Goal: Task Accomplishment & Management: Manage account settings

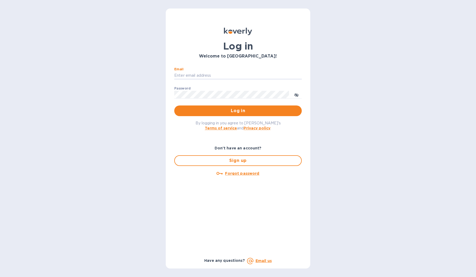
type input "[PERSON_NAME][EMAIL_ADDRESS][DOMAIN_NAME]"
click at [238, 111] on button "Log in" at bounding box center [238, 110] width 128 height 11
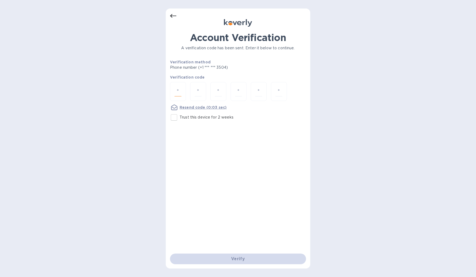
click at [179, 91] on input "number" at bounding box center [178, 91] width 7 height 10
type input "4"
type input "0"
type input "1"
type input "9"
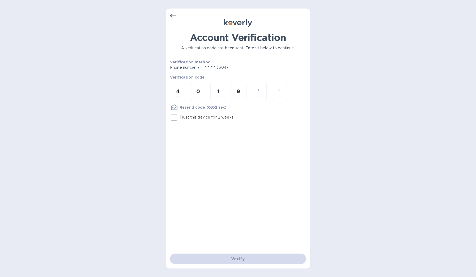
type input "4"
type input "6"
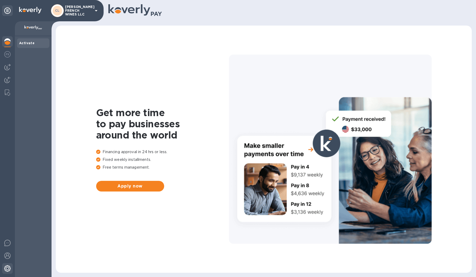
click at [6, 268] on img at bounding box center [7, 268] width 6 height 6
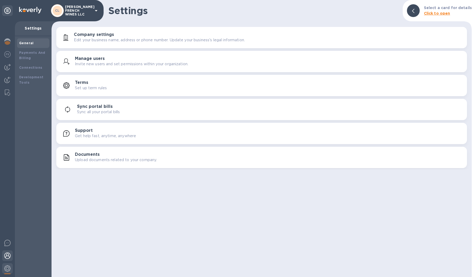
click at [6, 257] on img at bounding box center [7, 255] width 6 height 6
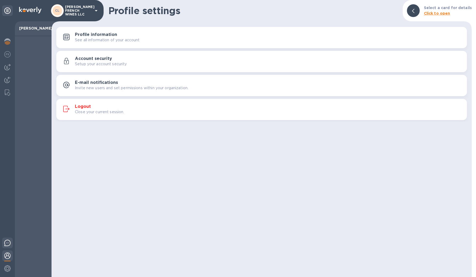
click at [7, 245] on img at bounding box center [7, 242] width 6 height 6
click at [5, 53] on img at bounding box center [7, 54] width 6 height 6
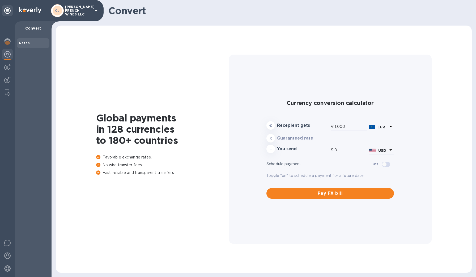
type input "1,166.36"
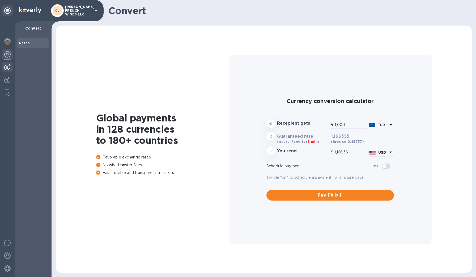
click at [8, 66] on img at bounding box center [7, 67] width 6 height 6
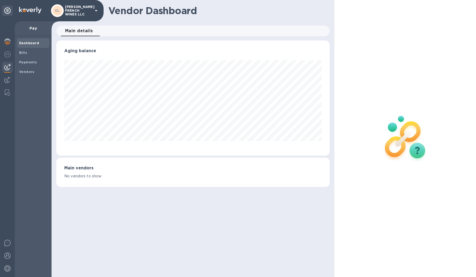
scroll to position [115, 274]
click at [5, 79] on img at bounding box center [7, 80] width 6 height 6
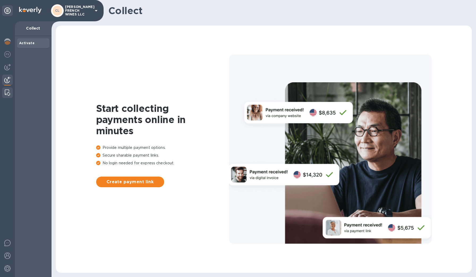
click at [6, 89] on div at bounding box center [8, 92] width 10 height 11
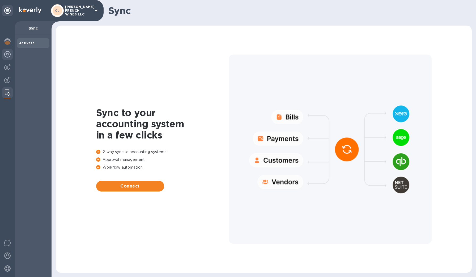
click at [8, 54] on img at bounding box center [7, 54] width 6 height 6
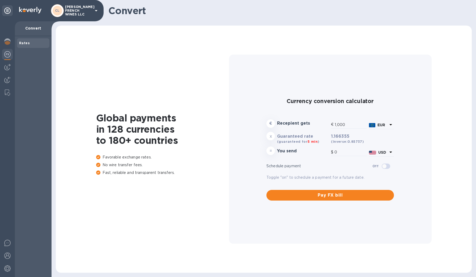
type input "1,166.36"
click at [6, 44] on img at bounding box center [7, 41] width 6 height 6
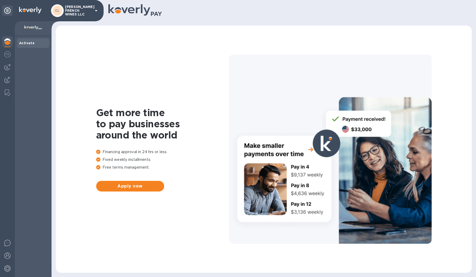
click at [86, 12] on p "[PERSON_NAME] FRENCH WINES LLC" at bounding box center [78, 10] width 27 height 11
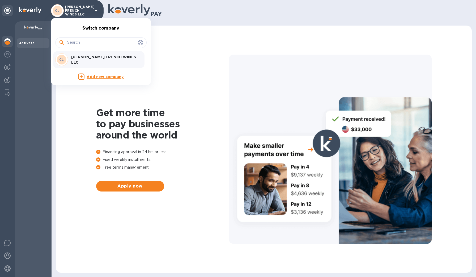
click at [95, 11] on div at bounding box center [238, 138] width 476 height 277
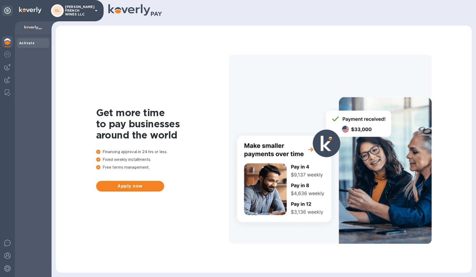
click at [95, 11] on icon at bounding box center [96, 10] width 6 height 6
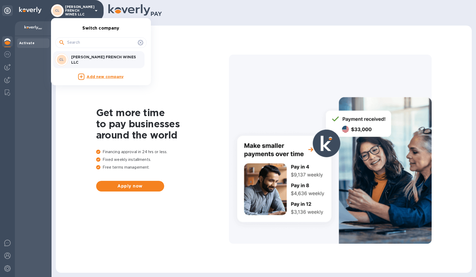
click at [95, 11] on div at bounding box center [238, 138] width 476 height 277
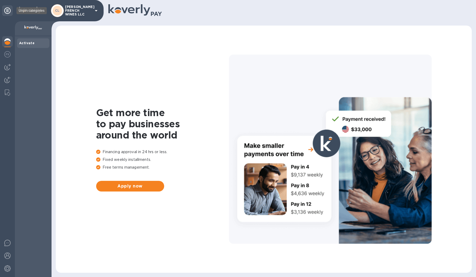
click at [9, 13] on icon at bounding box center [7, 10] width 6 height 6
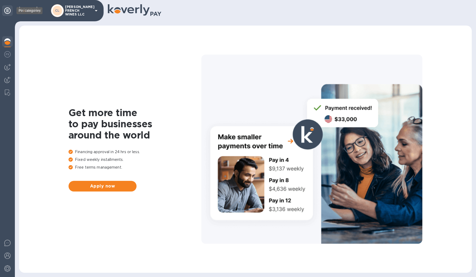
click at [9, 13] on icon at bounding box center [7, 10] width 6 height 6
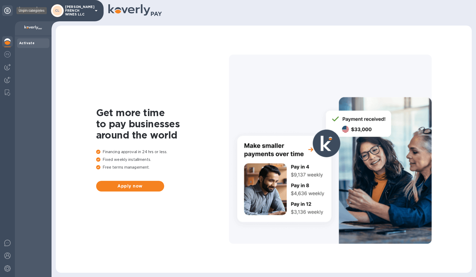
click at [7, 13] on icon at bounding box center [7, 10] width 6 height 6
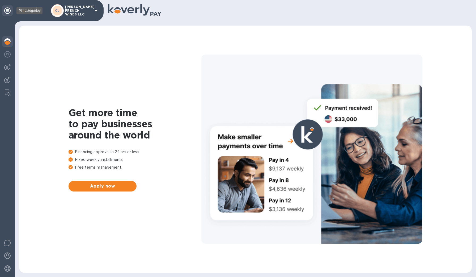
click at [7, 13] on icon at bounding box center [7, 10] width 6 height 6
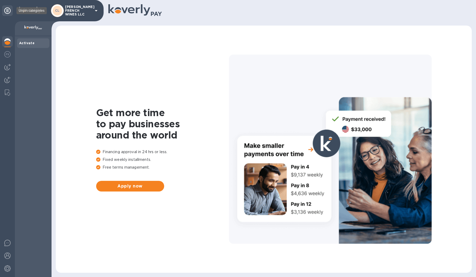
click at [5, 12] on icon at bounding box center [7, 10] width 6 height 6
click at [8, 55] on img at bounding box center [7, 54] width 6 height 6
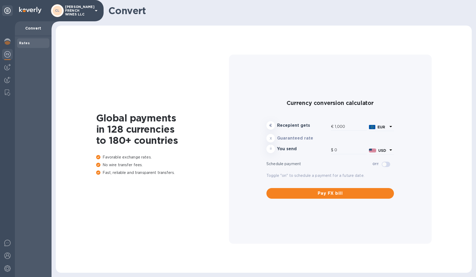
type input "1,166.36"
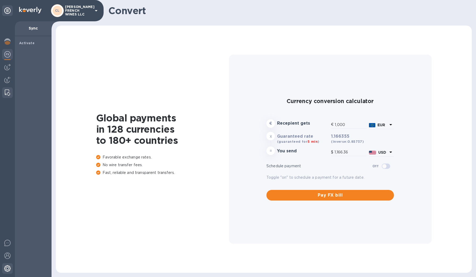
click at [7, 266] on img at bounding box center [7, 268] width 6 height 6
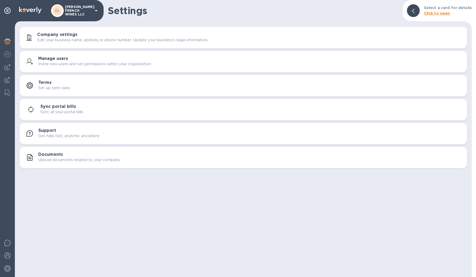
click at [63, 59] on h3 "Manage users" at bounding box center [53, 58] width 30 height 5
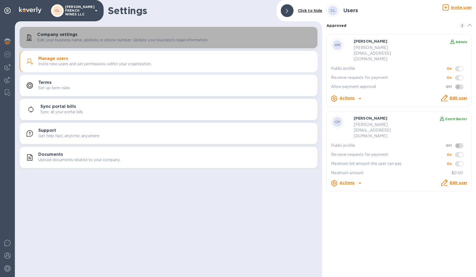
click at [65, 36] on h3 "Company settings" at bounding box center [57, 34] width 40 height 5
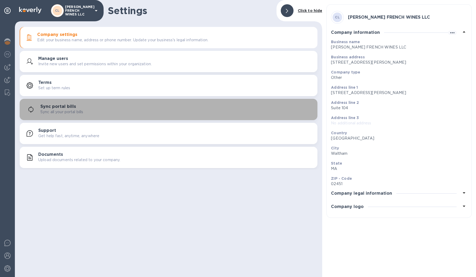
click at [58, 104] on h3 "Sync portal bills" at bounding box center [58, 106] width 36 height 5
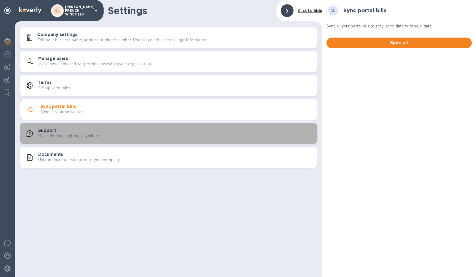
click at [52, 130] on h3 "Support" at bounding box center [47, 130] width 18 height 5
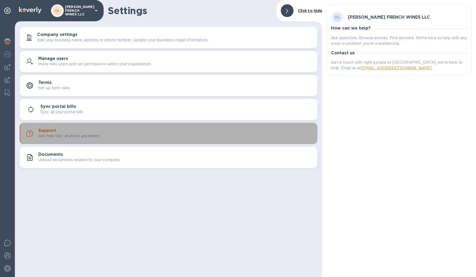
click at [52, 130] on h3 "Support" at bounding box center [47, 130] width 18 height 5
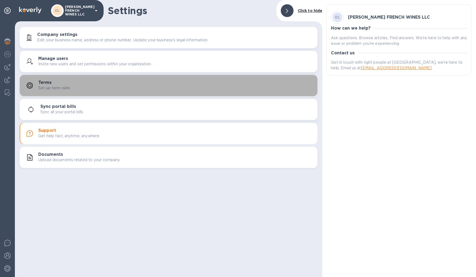
click at [46, 81] on h3 "Terms" at bounding box center [44, 82] width 13 height 5
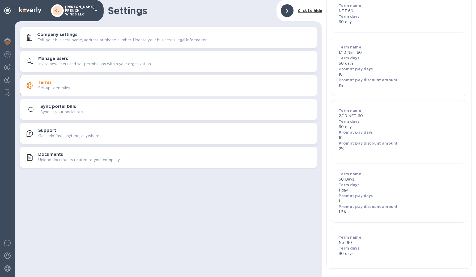
scroll to position [85, 0]
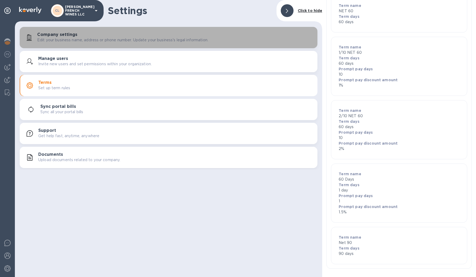
click at [57, 37] on p "Edit your business name, address or phone number. Update your business's legal …" at bounding box center [122, 40] width 171 height 6
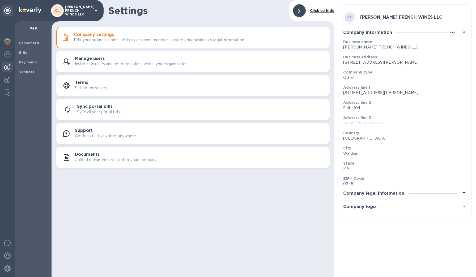
click at [5, 66] on img at bounding box center [7, 67] width 6 height 6
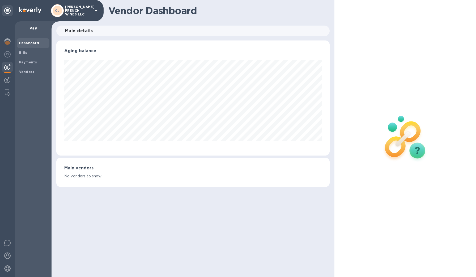
scroll to position [115, 274]
click at [31, 62] on b "Payments" at bounding box center [28, 62] width 18 height 4
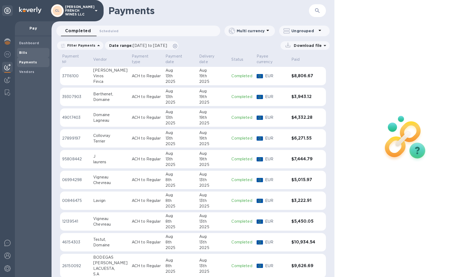
click at [28, 53] on span "Bills" at bounding box center [33, 52] width 28 height 5
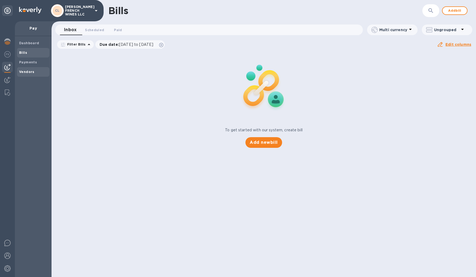
click at [27, 69] on span "Vendors" at bounding box center [26, 71] width 15 height 5
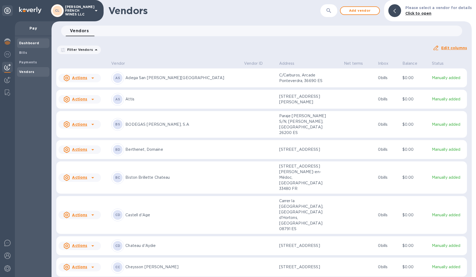
click at [25, 44] on b "Dashboard" at bounding box center [29, 43] width 20 height 4
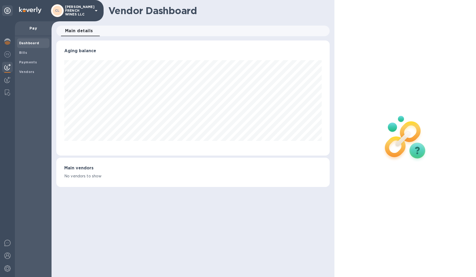
scroll to position [115, 274]
click at [23, 53] on b "Bills" at bounding box center [23, 53] width 8 height 4
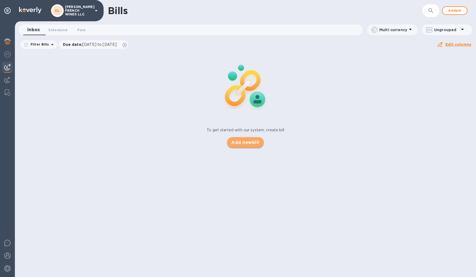
click at [249, 142] on span "Add new bill" at bounding box center [246, 142] width 28 height 6
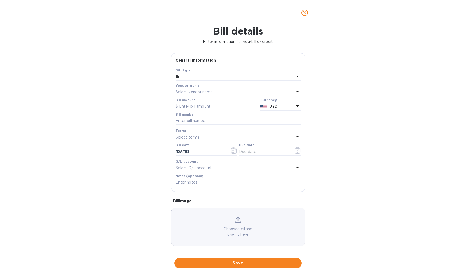
click at [202, 88] on div "Select vendor name" at bounding box center [235, 91] width 119 height 7
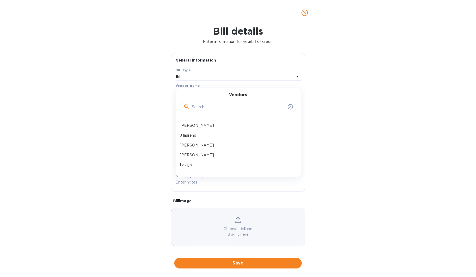
scroll to position [225, 0]
click at [204, 130] on div "J laurens" at bounding box center [236, 133] width 117 height 10
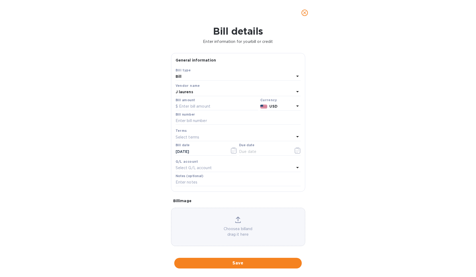
click at [277, 106] on p "USD" at bounding box center [282, 106] width 25 height 6
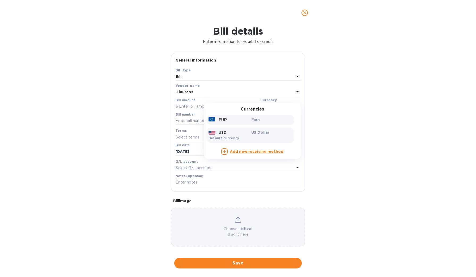
click at [244, 120] on div "EUR" at bounding box center [229, 120] width 43 height 8
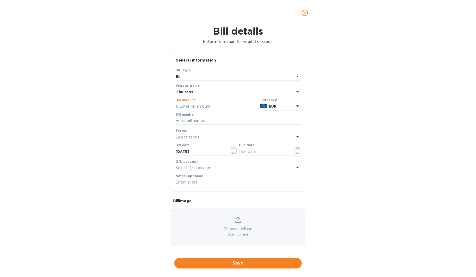
click at [207, 108] on input "text" at bounding box center [217, 106] width 83 height 8
type input "129.26"
click at [194, 122] on input "text" at bounding box center [238, 121] width 125 height 8
type input "FC16940"
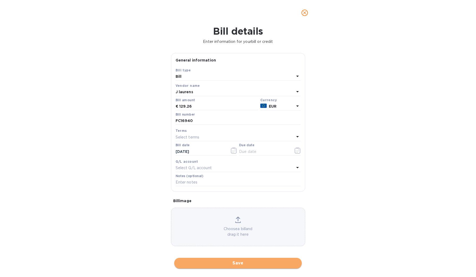
click at [236, 260] on span "Save" at bounding box center [238, 263] width 119 height 6
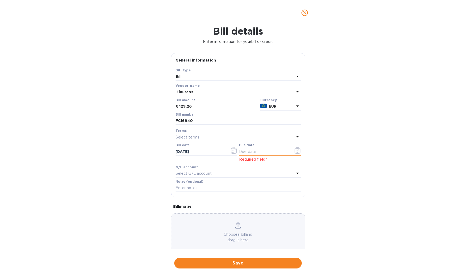
click at [251, 149] on input "text" at bounding box center [264, 151] width 50 height 8
click at [295, 150] on icon "button" at bounding box center [298, 150] width 6 height 6
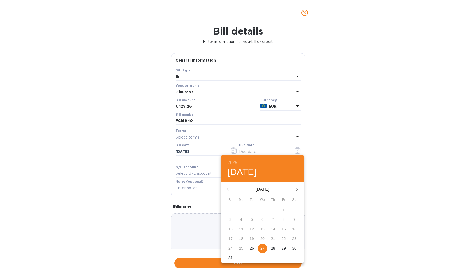
click at [283, 248] on p "29" at bounding box center [284, 247] width 4 height 5
type input "[DATE]"
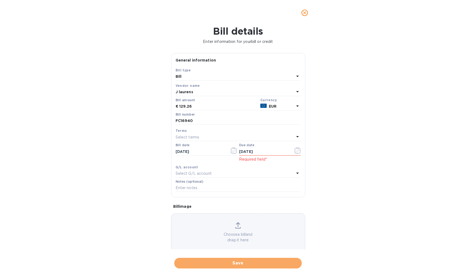
click at [236, 260] on span "Save" at bounding box center [238, 263] width 119 height 6
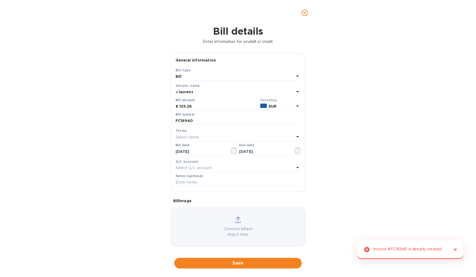
click at [456, 248] on icon "Close" at bounding box center [455, 248] width 5 height 5
click at [257, 260] on span "Save" at bounding box center [238, 263] width 119 height 6
click at [202, 120] on input "FC16940" at bounding box center [238, 121] width 125 height 8
type input "FC16940 - Balance"
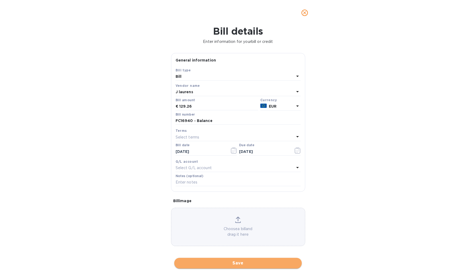
click at [250, 260] on span "Save" at bounding box center [238, 263] width 119 height 6
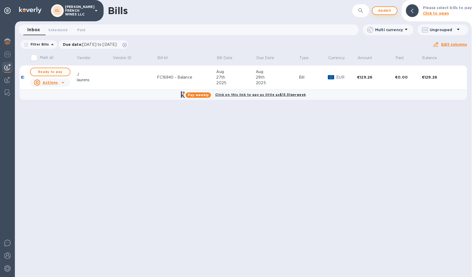
click at [384, 10] on span "Add bill" at bounding box center [385, 10] width 16 height 6
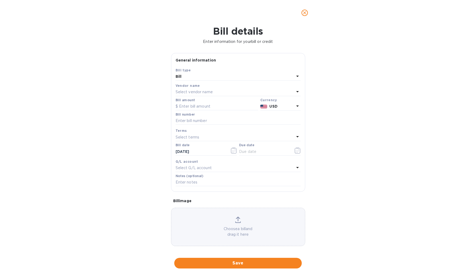
click at [232, 89] on div "Select vendor name" at bounding box center [235, 91] width 119 height 7
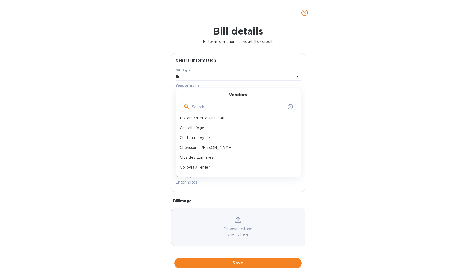
scroll to position [54, 0]
click at [232, 108] on input "s" at bounding box center [239, 107] width 94 height 8
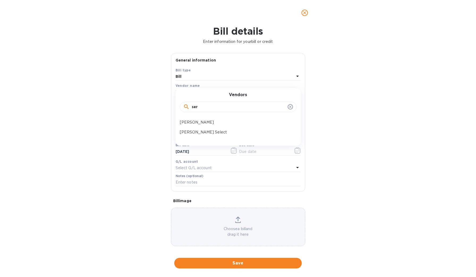
scroll to position [0, 0]
type input "ser"
click at [209, 120] on p "[PERSON_NAME]" at bounding box center [236, 122] width 112 height 6
click at [282, 104] on p "USD" at bounding box center [282, 106] width 25 height 6
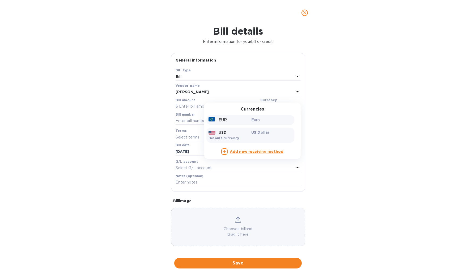
click at [262, 119] on p "Euro" at bounding box center [272, 120] width 41 height 6
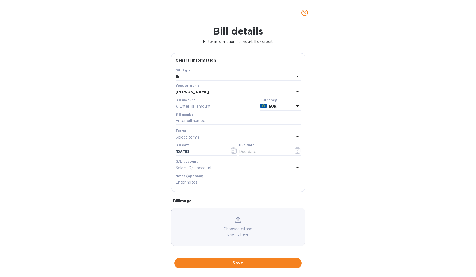
click at [194, 106] on input "text" at bounding box center [217, 106] width 83 height 8
type input "1,234.80"
click at [207, 118] on input "text" at bounding box center [238, 121] width 125 height 8
type input "Correction - Factor No. 2025 13620"
click at [268, 149] on input "text" at bounding box center [264, 151] width 50 height 8
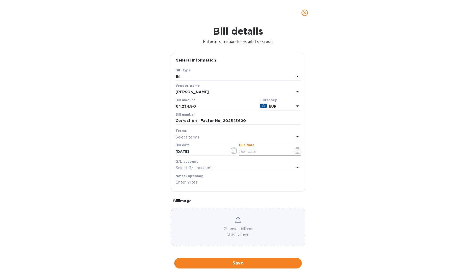
click at [292, 150] on button "button" at bounding box center [298, 150] width 12 height 13
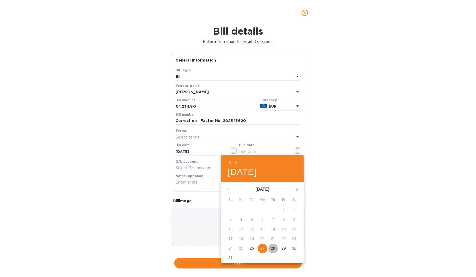
click at [273, 249] on p "28" at bounding box center [273, 247] width 4 height 5
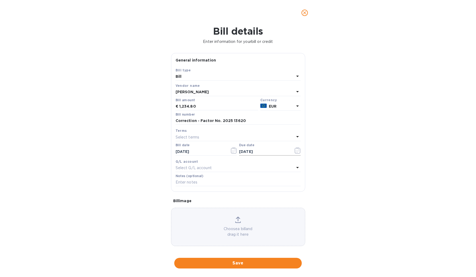
click at [295, 151] on icon "button" at bounding box center [298, 150] width 6 height 6
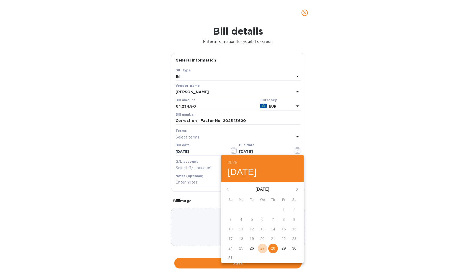
click at [262, 249] on p "27" at bounding box center [263, 247] width 4 height 5
type input "[DATE]"
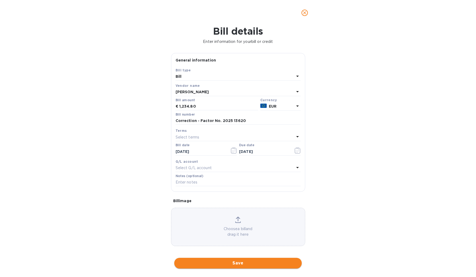
click at [232, 260] on span "Save" at bounding box center [238, 263] width 119 height 6
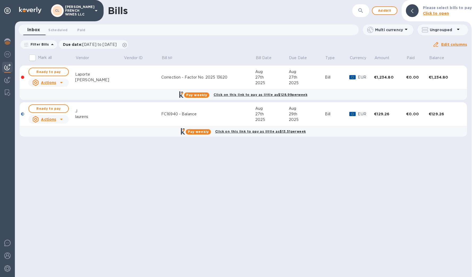
click at [55, 119] on u "Actions" at bounding box center [48, 119] width 15 height 4
click at [61, 119] on div at bounding box center [238, 138] width 476 height 277
click at [61, 119] on icon at bounding box center [61, 119] width 3 height 1
click at [89, 111] on div at bounding box center [238, 138] width 476 height 277
click at [89, 111] on div "J" at bounding box center [99, 111] width 49 height 6
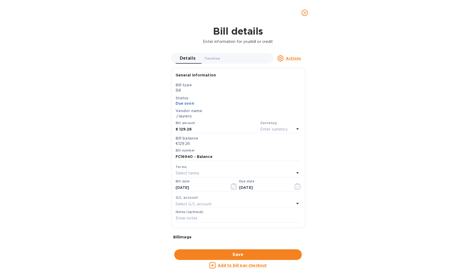
click at [89, 111] on div "Bill details Enter information for your bill or credit Details 0 Timeline 0 Act…" at bounding box center [238, 151] width 476 height 251
click at [295, 187] on icon "button" at bounding box center [298, 186] width 6 height 6
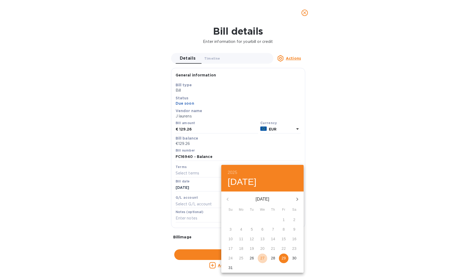
click at [262, 257] on p "27" at bounding box center [263, 257] width 4 height 5
type input "[DATE]"
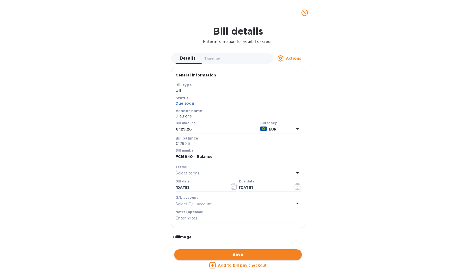
click at [246, 251] on span "Save" at bounding box center [238, 254] width 119 height 6
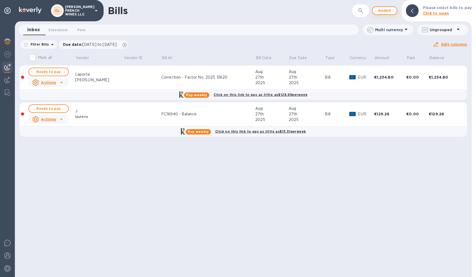
click at [380, 10] on span "Add bill" at bounding box center [385, 10] width 16 height 6
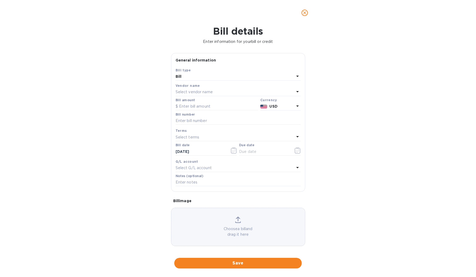
click at [190, 89] on p "Select vendor name" at bounding box center [194, 92] width 37 height 6
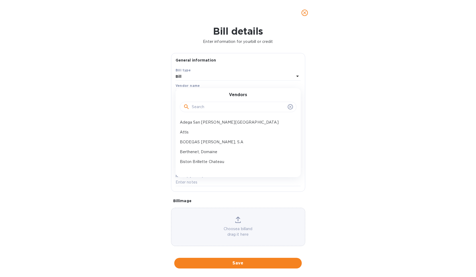
click at [198, 108] on input "text" at bounding box center [239, 107] width 94 height 8
type input "lavi"
click at [191, 123] on p "Lavign" at bounding box center [236, 122] width 112 height 6
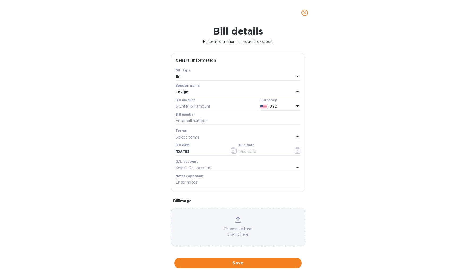
click at [265, 107] on img at bounding box center [264, 106] width 7 height 4
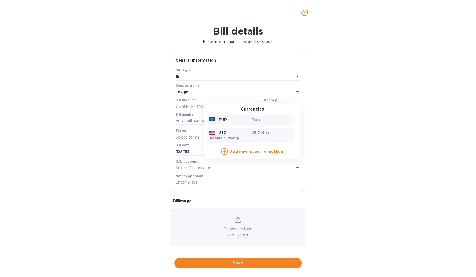
click at [235, 118] on div "EUR" at bounding box center [229, 120] width 43 height 8
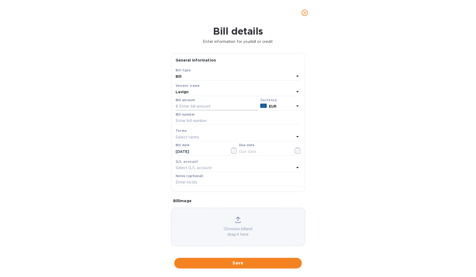
click at [196, 105] on input "text" at bounding box center [217, 106] width 83 height 8
type input "85.07"
click at [193, 119] on input "text" at bounding box center [238, 121] width 125 height 8
type input "Correction - Facture No. 2979256"
click at [248, 150] on input "text" at bounding box center [264, 151] width 50 height 8
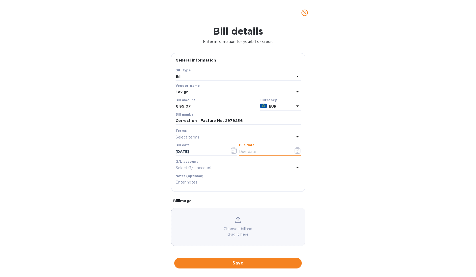
click at [296, 149] on icon "button" at bounding box center [298, 150] width 6 height 6
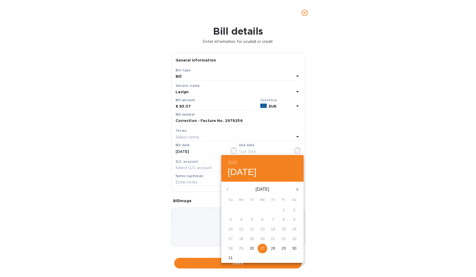
click at [262, 247] on p "27" at bounding box center [263, 247] width 4 height 5
type input "[DATE]"
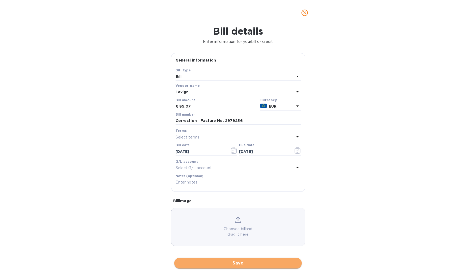
click at [227, 260] on span "Save" at bounding box center [238, 263] width 119 height 6
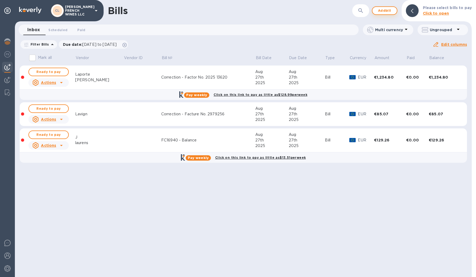
click at [383, 12] on span "Add bill" at bounding box center [385, 10] width 16 height 6
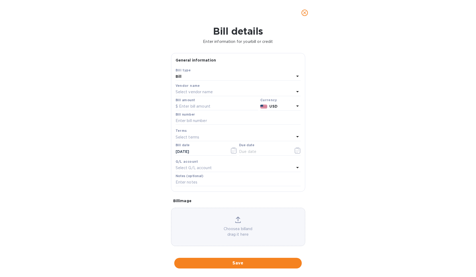
click at [219, 93] on div "Select vendor name" at bounding box center [235, 91] width 119 height 7
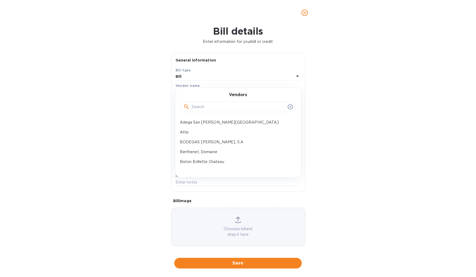
click at [210, 110] on input "text" at bounding box center [239, 107] width 94 height 8
type input "j"
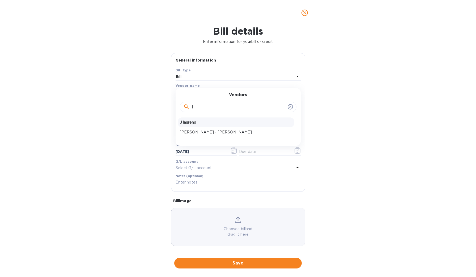
click at [201, 123] on p "J laurens" at bounding box center [236, 122] width 112 height 6
click at [204, 106] on input "text" at bounding box center [217, 106] width 83 height 8
click at [265, 106] on img at bounding box center [264, 106] width 7 height 4
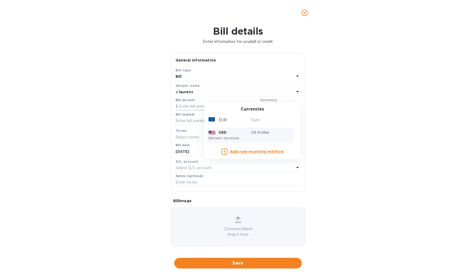
drag, startPoint x: 252, startPoint y: 118, endPoint x: 216, endPoint y: 108, distance: 37.3
click at [252, 117] on p "Euro" at bounding box center [272, 120] width 41 height 6
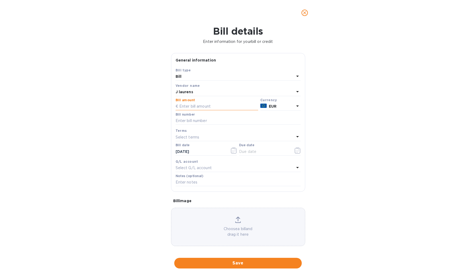
click at [194, 105] on input "text" at bounding box center [217, 106] width 83 height 8
type input "199.84"
click at [191, 120] on input "text" at bounding box center [238, 121] width 125 height 8
type input "Correction - FC16635"
click at [256, 150] on input "text" at bounding box center [264, 151] width 50 height 8
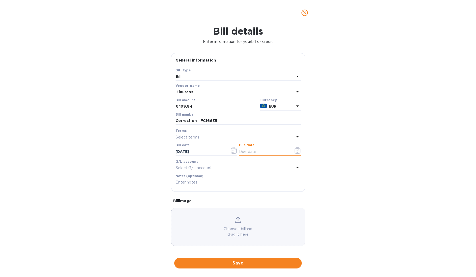
click at [295, 149] on icon "button" at bounding box center [298, 150] width 6 height 6
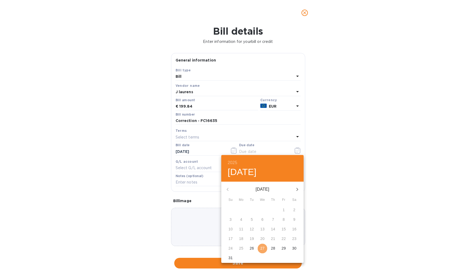
click at [263, 246] on p "27" at bounding box center [263, 247] width 4 height 5
type input "[DATE]"
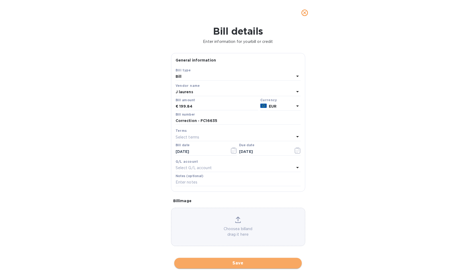
click at [225, 260] on span "Save" at bounding box center [238, 263] width 119 height 6
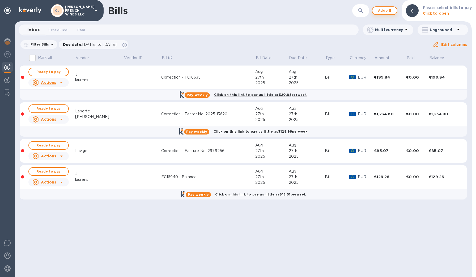
click at [384, 11] on span "Add bill" at bounding box center [385, 10] width 16 height 6
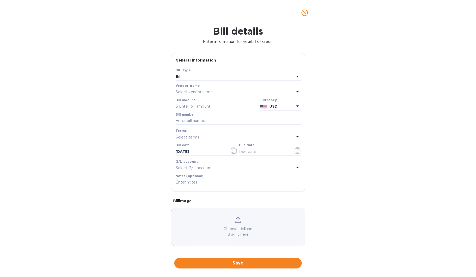
click at [191, 89] on p "Select vendor name" at bounding box center [194, 92] width 37 height 6
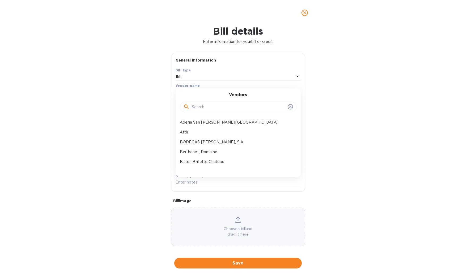
scroll to position [0, 0]
click at [200, 107] on input "text" at bounding box center [239, 107] width 94 height 8
type input "coul"
click at [202, 119] on div "Couly Dutheil" at bounding box center [236, 122] width 117 height 10
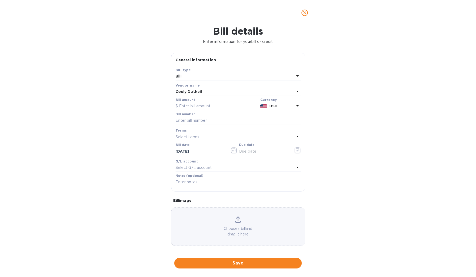
click at [284, 105] on p "USD" at bounding box center [282, 106] width 25 height 6
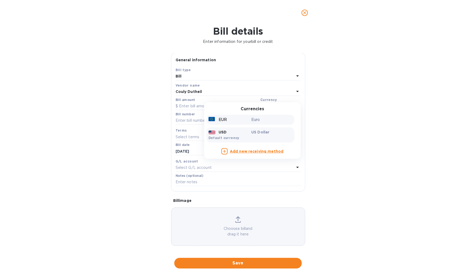
click at [254, 117] on p "Euro" at bounding box center [272, 120] width 41 height 6
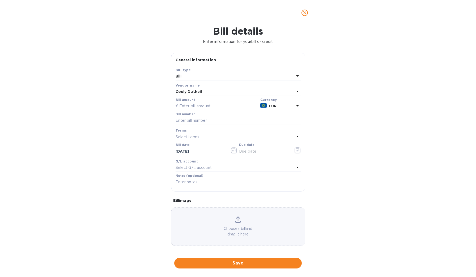
click at [204, 108] on input "text" at bounding box center [217, 106] width 83 height 8
type input "2,526"
click at [198, 119] on input "text" at bounding box center [238, 120] width 125 height 8
type input "C"
type input "Facture No. C504238"
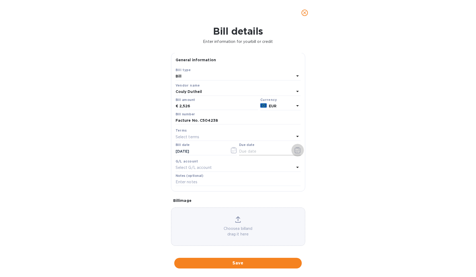
click at [296, 151] on icon "button" at bounding box center [298, 150] width 6 height 6
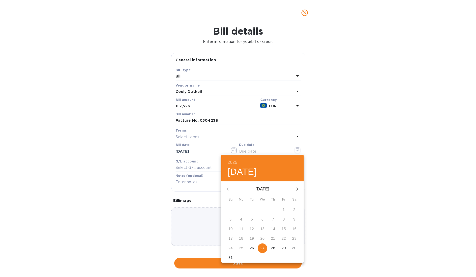
click at [261, 247] on p "27" at bounding box center [263, 247] width 4 height 5
type input "[DATE]"
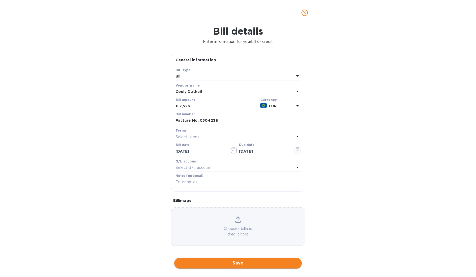
click at [236, 260] on span "Save" at bounding box center [238, 263] width 119 height 6
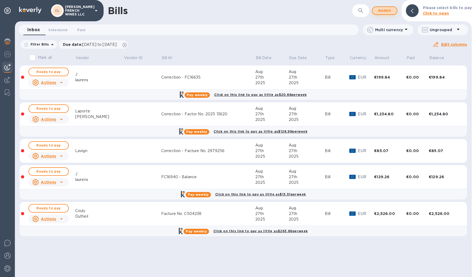
click at [389, 11] on span "Add bill" at bounding box center [385, 10] width 16 height 6
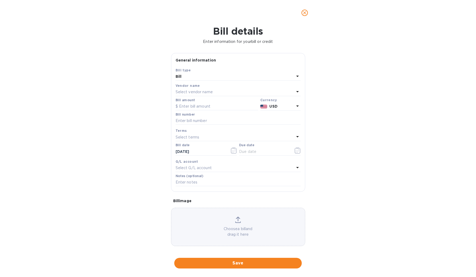
click at [192, 92] on p "Select vendor name" at bounding box center [194, 92] width 37 height 6
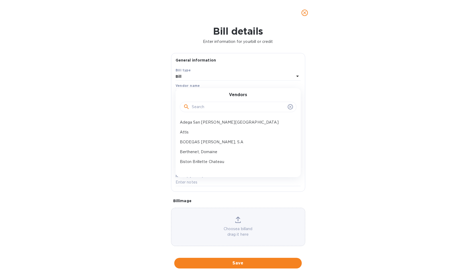
click at [191, 107] on div at bounding box center [238, 107] width 110 height 8
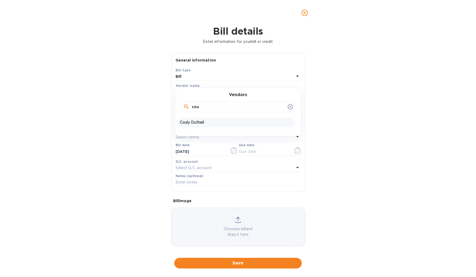
type input "cou"
click at [187, 120] on p "Couly Dutheil" at bounding box center [236, 122] width 112 height 6
click at [280, 106] on p "USD" at bounding box center [282, 106] width 25 height 6
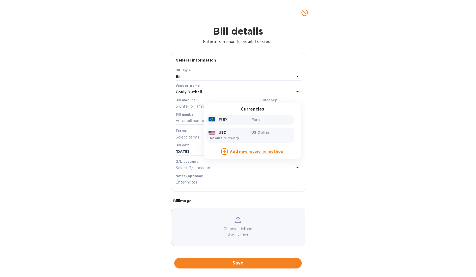
click at [252, 119] on p "Euro" at bounding box center [272, 120] width 41 height 6
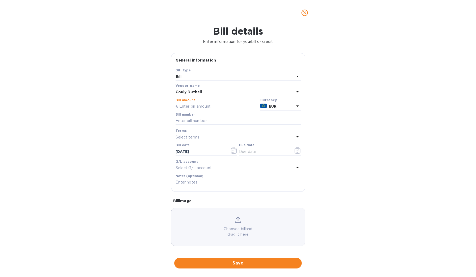
click at [200, 108] on input "text" at bounding box center [217, 106] width 83 height 8
type input "2,520"
click at [196, 120] on input "text" at bounding box center [238, 121] width 125 height 8
type input "Correction - Facture No. C5040239"
click at [259, 153] on input "text" at bounding box center [264, 151] width 50 height 8
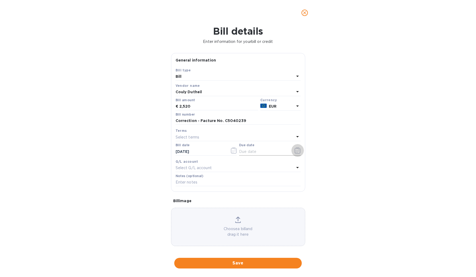
click at [295, 151] on icon "button" at bounding box center [298, 150] width 6 height 6
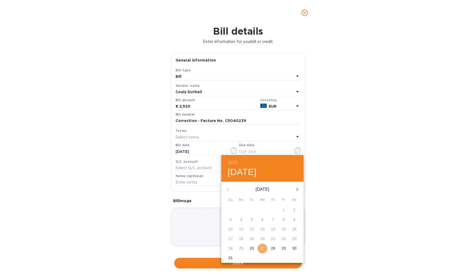
click at [262, 247] on p "27" at bounding box center [263, 247] width 4 height 5
type input "[DATE]"
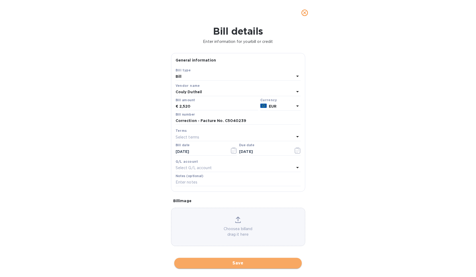
click at [233, 260] on span "Save" at bounding box center [238, 263] width 119 height 6
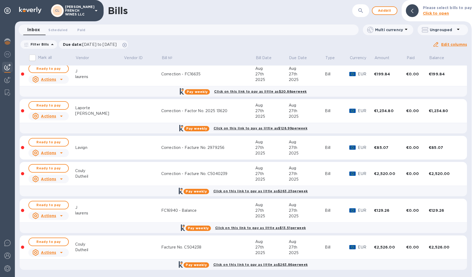
scroll to position [3, 0]
click at [384, 12] on span "Add bill" at bounding box center [385, 10] width 16 height 6
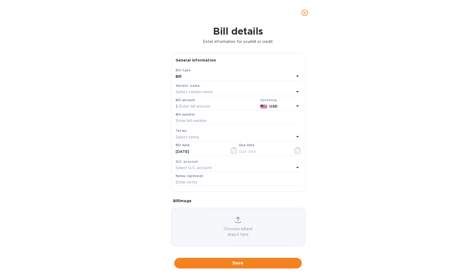
click at [214, 91] on div "Select vendor name" at bounding box center [235, 91] width 119 height 7
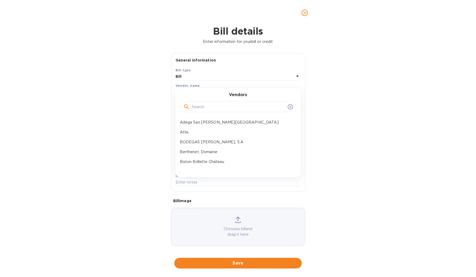
click at [211, 107] on input "text" at bounding box center [239, 107] width 94 height 8
type input "coul"
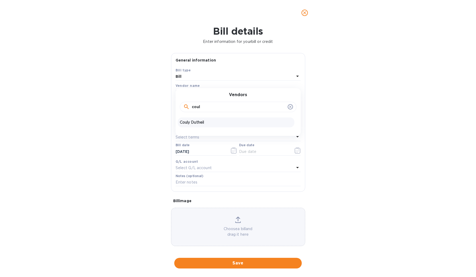
click at [206, 119] on p "Couly Dutheil" at bounding box center [236, 122] width 112 height 6
click at [281, 107] on p "USD" at bounding box center [282, 106] width 25 height 6
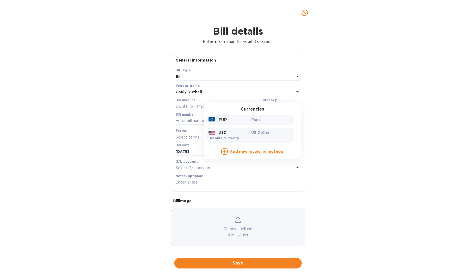
click at [218, 123] on div "EUR" at bounding box center [229, 120] width 43 height 8
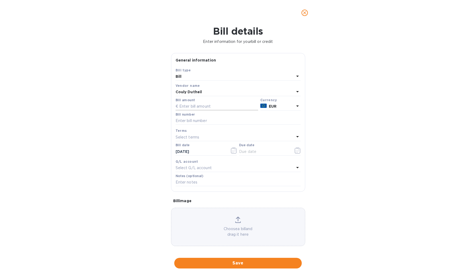
click at [200, 106] on input "text" at bounding box center [217, 106] width 83 height 8
type input "4,681.44"
click at [199, 120] on input "text" at bounding box center [238, 121] width 125 height 8
type input "Correction - Facture No. 26709"
click at [258, 153] on input "text" at bounding box center [264, 151] width 50 height 8
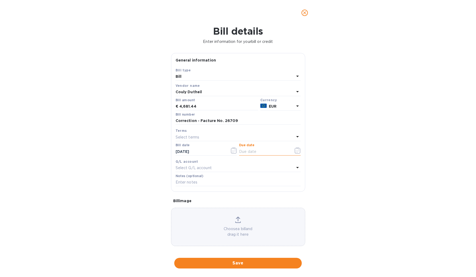
click at [296, 150] on icon "button" at bounding box center [298, 150] width 6 height 6
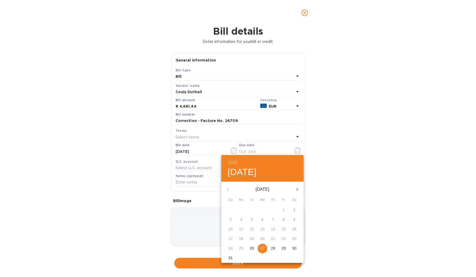
click at [262, 247] on p "27" at bounding box center [263, 247] width 4 height 5
type input "[DATE]"
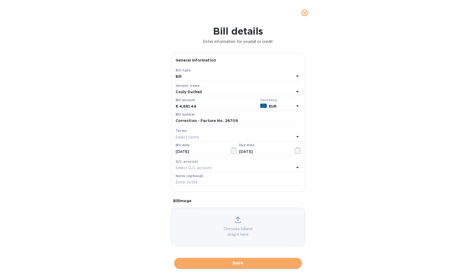
click at [215, 260] on span "Save" at bounding box center [238, 263] width 119 height 6
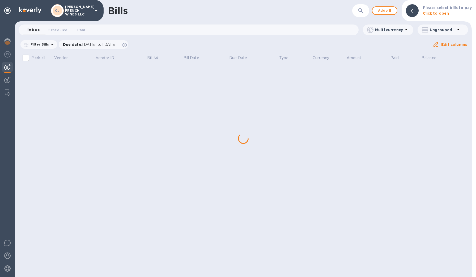
scroll to position [0, 0]
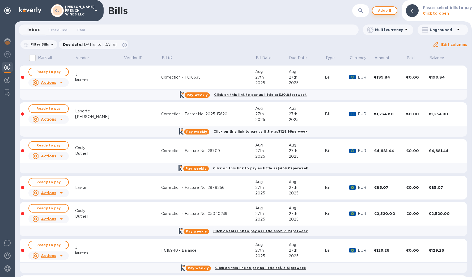
click at [383, 11] on span "Add bill" at bounding box center [385, 10] width 16 height 6
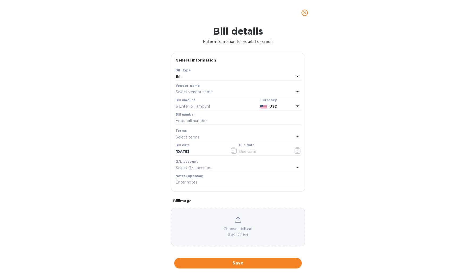
click at [208, 88] on div "Select vendor name" at bounding box center [235, 91] width 119 height 7
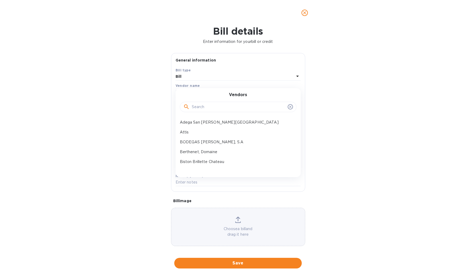
click at [205, 108] on input "text" at bounding box center [239, 107] width 94 height 8
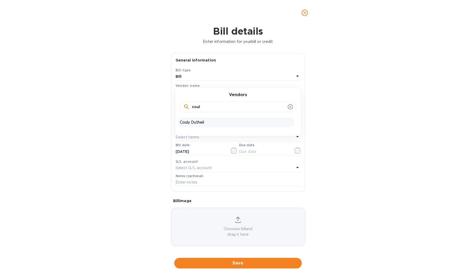
type input "coul"
click at [201, 119] on p "Couly Dutheil" at bounding box center [236, 122] width 112 height 6
click at [283, 104] on p "USD" at bounding box center [282, 106] width 25 height 6
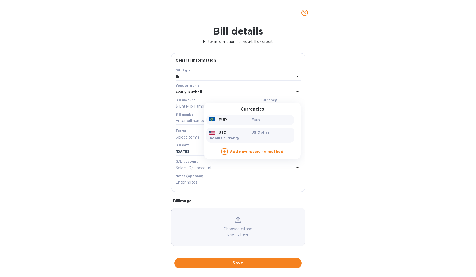
click at [253, 118] on p "Euro" at bounding box center [272, 120] width 41 height 6
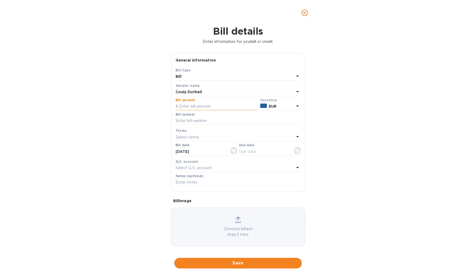
click at [195, 104] on input "text" at bounding box center [217, 106] width 83 height 8
type input "4,791.6"
click at [197, 118] on input "text" at bounding box center [238, 121] width 125 height 8
type input "Correction - Facture No. 26708"
click at [251, 150] on input "text" at bounding box center [264, 151] width 50 height 8
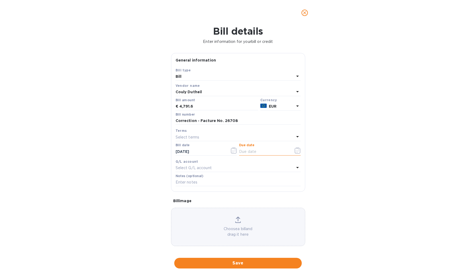
click at [299, 150] on icon "button" at bounding box center [299, 150] width 1 height 1
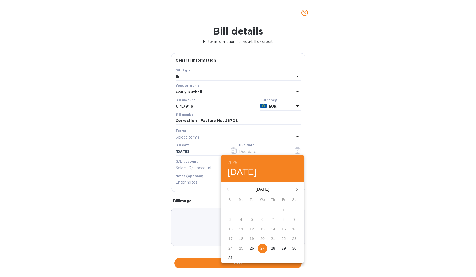
click at [262, 249] on p "27" at bounding box center [263, 247] width 4 height 5
type input "[DATE]"
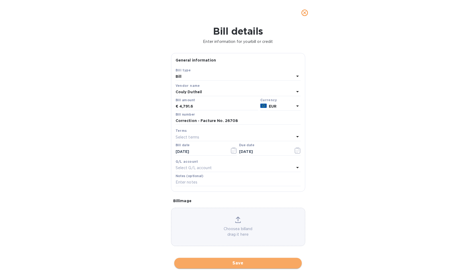
click at [249, 260] on span "Save" at bounding box center [238, 263] width 119 height 6
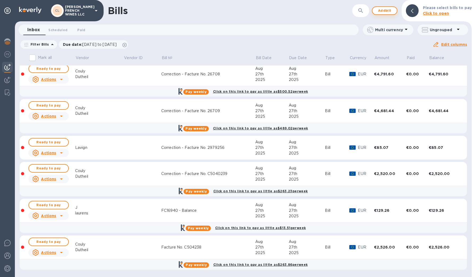
click at [386, 10] on span "Add bill" at bounding box center [385, 10] width 16 height 6
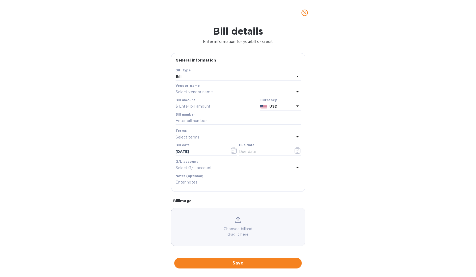
click at [218, 89] on div "Select vendor name" at bounding box center [235, 91] width 119 height 7
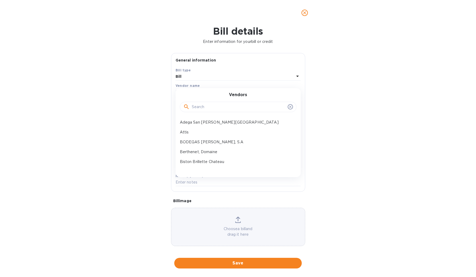
click at [211, 108] on input "text" at bounding box center [239, 107] width 94 height 8
type input "couly"
drag, startPoint x: 204, startPoint y: 115, endPoint x: 193, endPoint y: 122, distance: 13.5
click at [193, 122] on p "Couly Dutheil" at bounding box center [236, 122] width 112 height 6
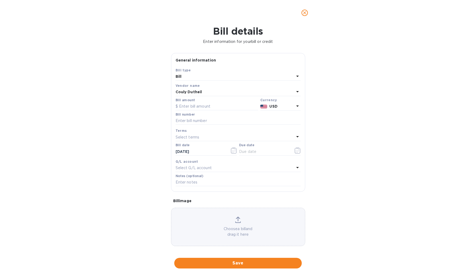
click at [272, 104] on b "USD" at bounding box center [274, 106] width 8 height 4
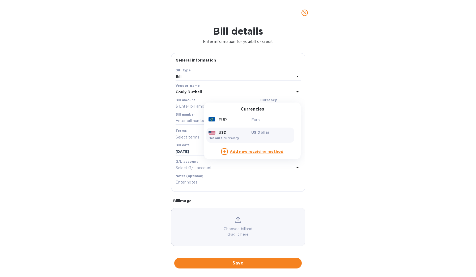
drag, startPoint x: 251, startPoint y: 119, endPoint x: 219, endPoint y: 115, distance: 31.9
click at [252, 119] on p "Euro" at bounding box center [272, 120] width 41 height 6
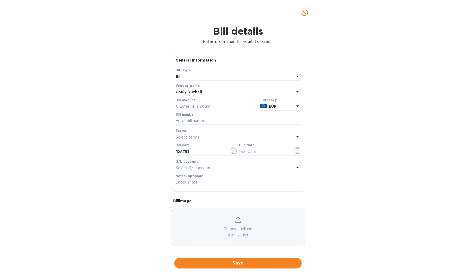
click at [193, 107] on input "text" at bounding box center [217, 106] width 83 height 8
type input "5,586"
click at [195, 120] on input "text" at bounding box center [238, 121] width 125 height 8
type input "F"
type input "PO 00000312"
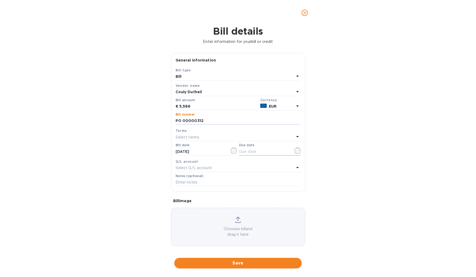
click at [249, 151] on input "text" at bounding box center [264, 151] width 50 height 8
click at [297, 152] on icon "button" at bounding box center [298, 150] width 6 height 6
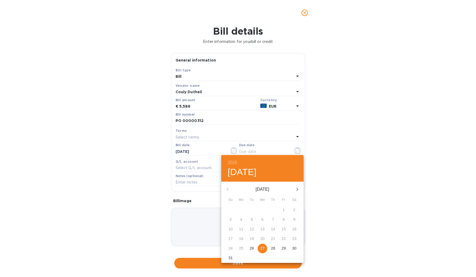
click at [264, 249] on p "27" at bounding box center [263, 247] width 4 height 5
type input "[DATE]"
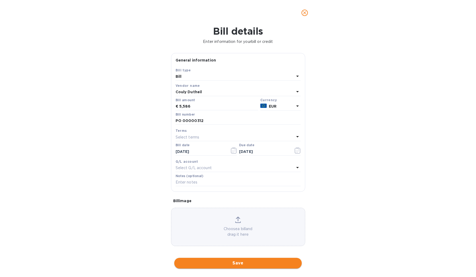
click at [248, 262] on button "Save" at bounding box center [238, 262] width 128 height 11
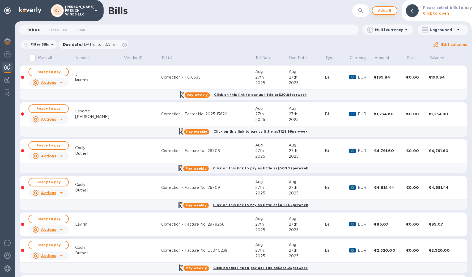
click at [390, 12] on span "Add bill" at bounding box center [385, 10] width 16 height 6
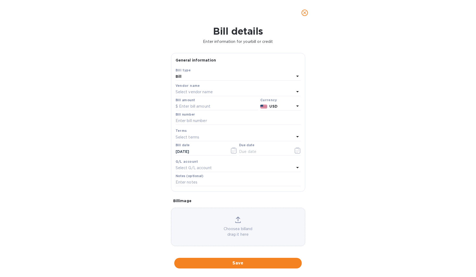
click at [200, 90] on p "Select vendor name" at bounding box center [194, 92] width 37 height 6
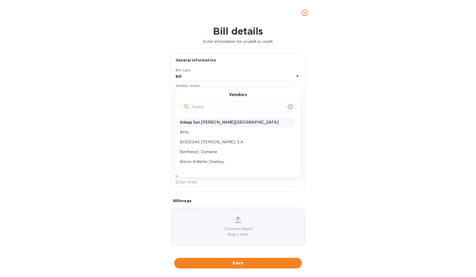
click at [204, 120] on p "Adega San [PERSON_NAME][GEOGRAPHIC_DATA]" at bounding box center [236, 122] width 112 height 6
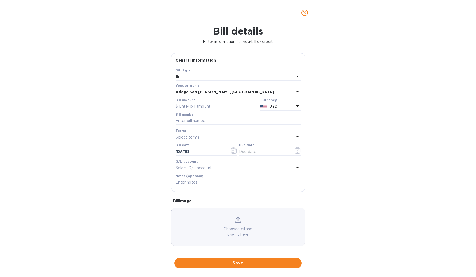
click at [275, 106] on b "USD" at bounding box center [274, 106] width 8 height 4
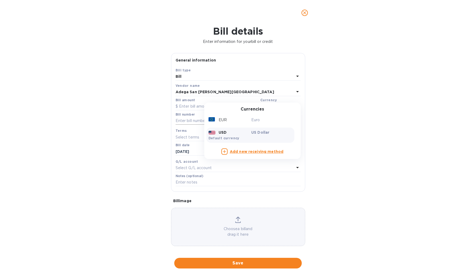
click at [241, 121] on div "EUR" at bounding box center [229, 120] width 43 height 8
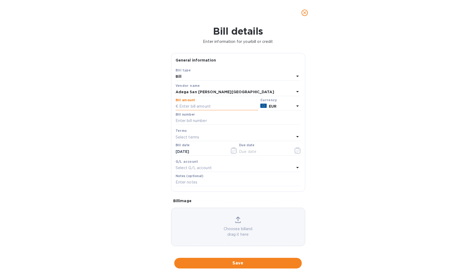
click at [200, 105] on input "text" at bounding box center [217, 106] width 83 height 8
type input "4,050"
click at [200, 118] on input "text" at bounding box center [238, 121] width 125 height 8
type input "CHW051525"
click at [272, 149] on input "text" at bounding box center [264, 151] width 50 height 8
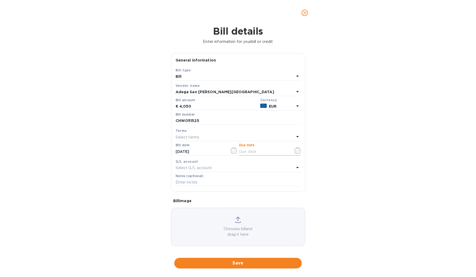
click at [295, 149] on icon "button" at bounding box center [298, 150] width 6 height 6
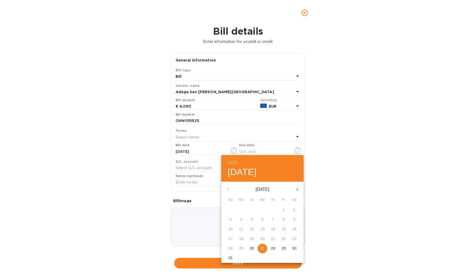
click at [262, 248] on p "27" at bounding box center [263, 247] width 4 height 5
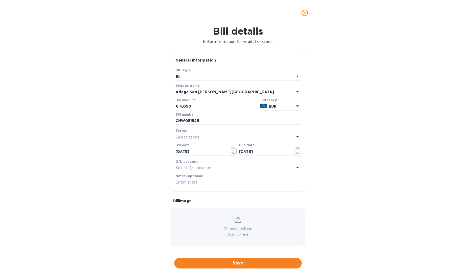
type input "[DATE]"
click at [243, 260] on span "Save" at bounding box center [238, 263] width 119 height 6
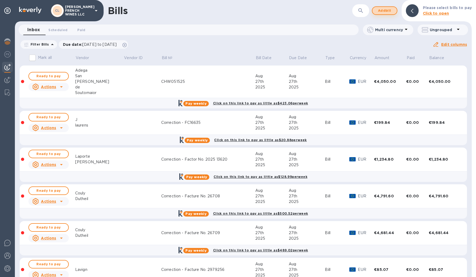
click at [382, 11] on span "Add bill" at bounding box center [385, 10] width 16 height 6
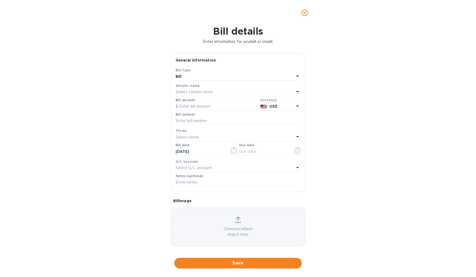
click at [192, 90] on p "Select vendor name" at bounding box center [194, 92] width 37 height 6
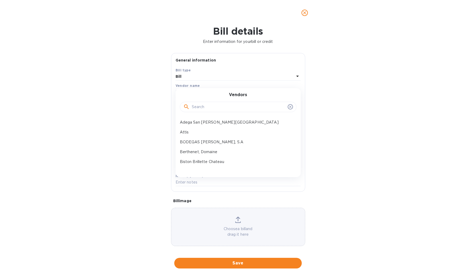
click at [197, 106] on input "text" at bounding box center [239, 107] width 94 height 8
type input "pala"
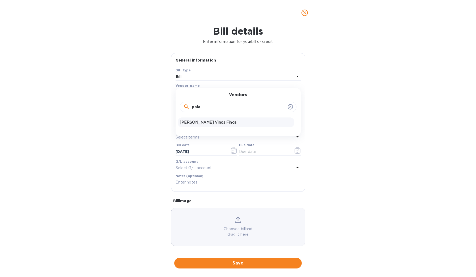
click at [202, 119] on p "[PERSON_NAME] Vinos Finca" at bounding box center [236, 122] width 112 height 6
click at [274, 106] on b "USD" at bounding box center [274, 106] width 8 height 4
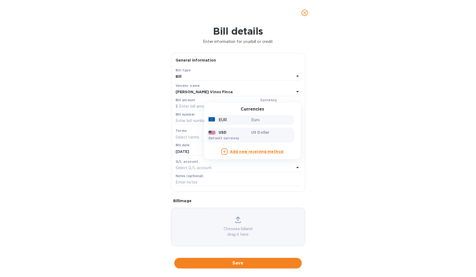
click at [228, 121] on div "EUR" at bounding box center [229, 120] width 43 height 8
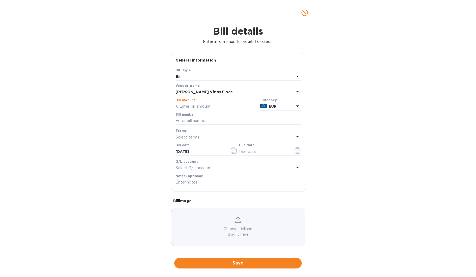
click at [205, 107] on input "text" at bounding box center [217, 106] width 83 height 8
type input "7,560"
click at [265, 148] on input "text" at bounding box center [264, 151] width 50 height 8
click at [295, 150] on icon "button" at bounding box center [298, 150] width 6 height 6
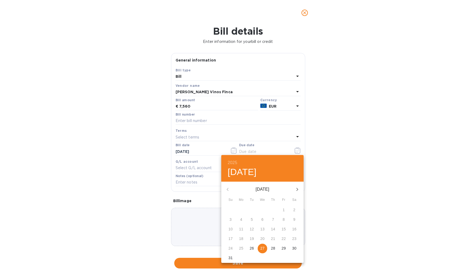
click at [262, 248] on p "27" at bounding box center [263, 247] width 4 height 5
type input "[DATE]"
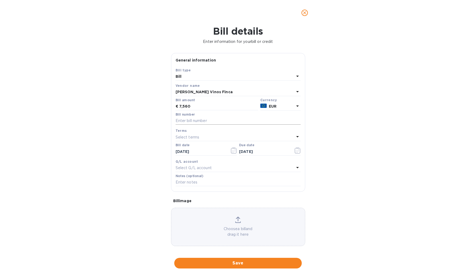
click at [186, 120] on input "text" at bounding box center [238, 121] width 125 height 8
type input "No. Factura 25/20/55"
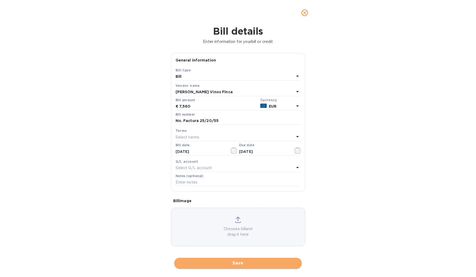
click at [226, 260] on span "Save" at bounding box center [238, 263] width 119 height 6
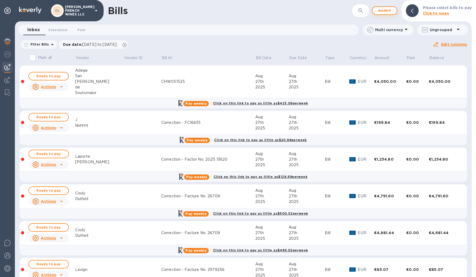
click at [388, 11] on span "Add bill" at bounding box center [385, 10] width 16 height 6
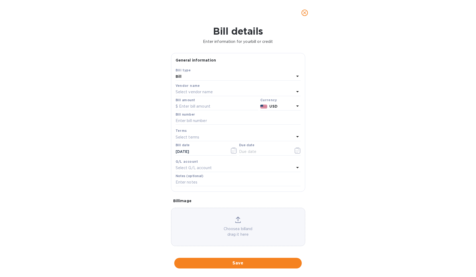
click at [199, 90] on p "Select vendor name" at bounding box center [194, 92] width 37 height 6
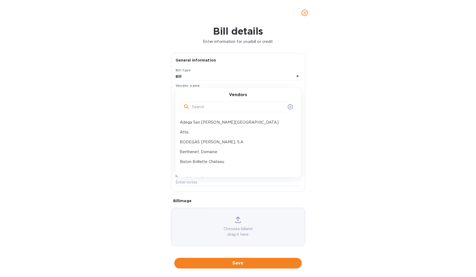
click at [199, 105] on input "text" at bounding box center [239, 107] width 94 height 8
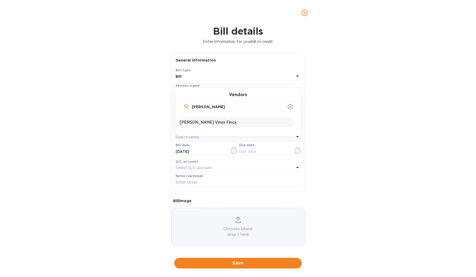
type input "[PERSON_NAME]"
click at [195, 124] on p "[PERSON_NAME] Vinos Finca" at bounding box center [236, 122] width 112 height 6
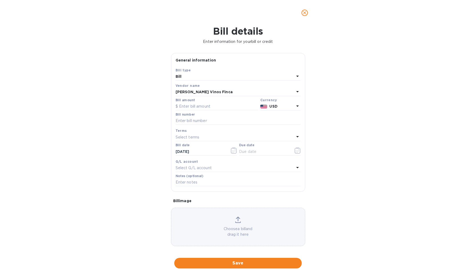
click at [267, 105] on div at bounding box center [264, 106] width 9 height 8
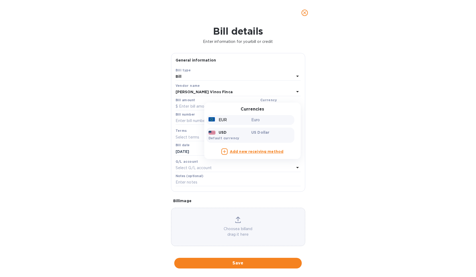
click at [252, 120] on p "Euro" at bounding box center [272, 120] width 41 height 6
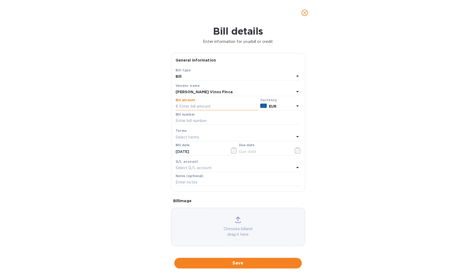
click at [200, 107] on input "text" at bounding box center [217, 106] width 83 height 8
type input "4,373.94"
click at [199, 122] on input "text" at bounding box center [238, 121] width 125 height 8
type input "Proforma 25-20-79"
click at [296, 150] on icon "button" at bounding box center [298, 150] width 6 height 6
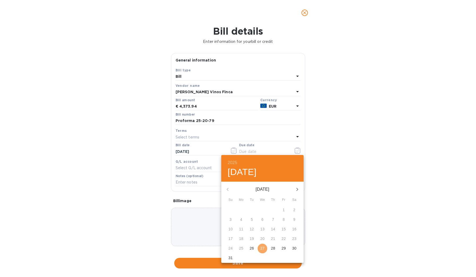
click at [264, 246] on p "27" at bounding box center [263, 247] width 4 height 5
type input "[DATE]"
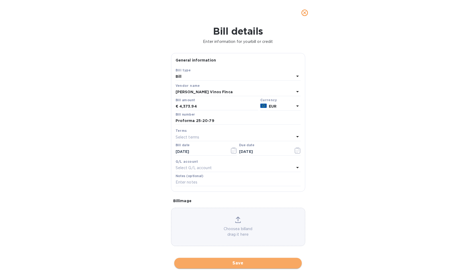
click at [231, 260] on span "Save" at bounding box center [238, 263] width 119 height 6
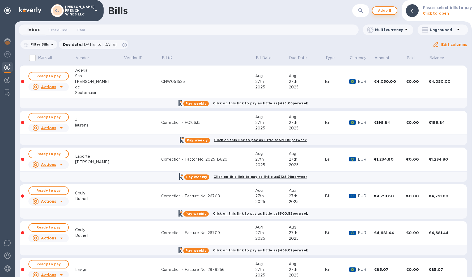
click at [388, 10] on span "Add bill" at bounding box center [385, 10] width 16 height 6
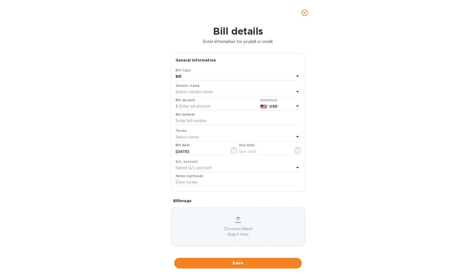
click at [225, 92] on div "Select vendor name" at bounding box center [235, 91] width 119 height 7
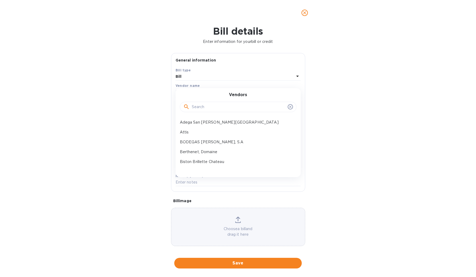
click at [226, 107] on input "text" at bounding box center [239, 107] width 94 height 8
type input "comen"
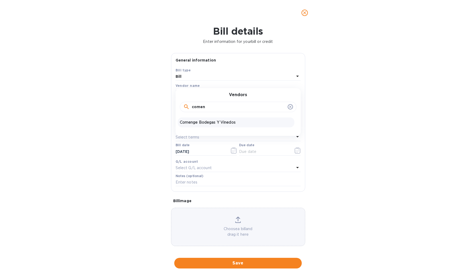
click at [225, 120] on p "Comenge Bodegas Y Vinedos" at bounding box center [236, 122] width 112 height 6
click at [277, 106] on p "USD" at bounding box center [282, 106] width 25 height 6
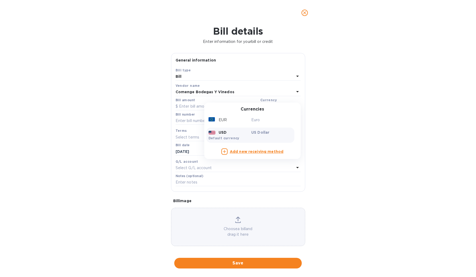
drag, startPoint x: 247, startPoint y: 117, endPoint x: 223, endPoint y: 110, distance: 25.3
click at [247, 117] on div "EUR" at bounding box center [229, 120] width 43 height 8
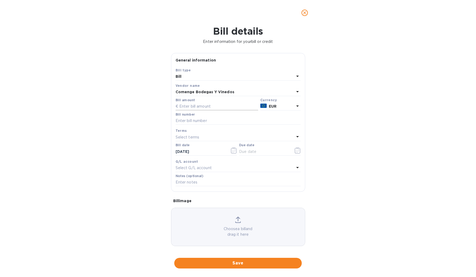
click at [205, 106] on input "text" at bounding box center [217, 106] width 83 height 8
type input "5,280.48"
click at [201, 122] on input "text" at bounding box center [238, 121] width 125 height 8
type input "Invoice #250495"
click at [246, 150] on input "text" at bounding box center [264, 151] width 50 height 8
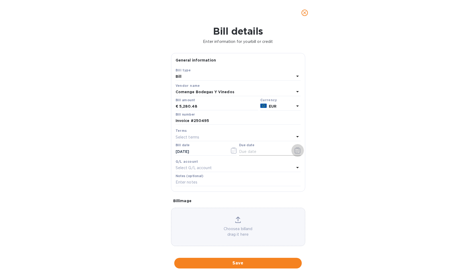
click at [296, 150] on icon "button" at bounding box center [298, 150] width 6 height 6
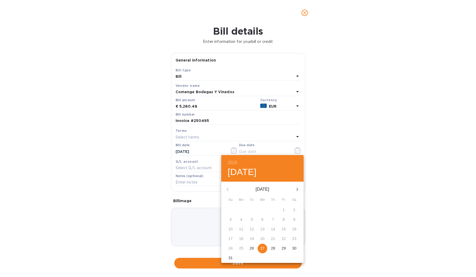
click at [264, 245] on p "27" at bounding box center [263, 247] width 4 height 5
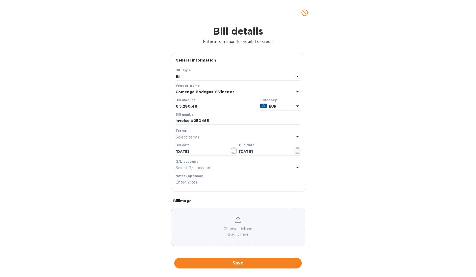
type input "[DATE]"
click at [236, 260] on span "Save" at bounding box center [238, 263] width 119 height 6
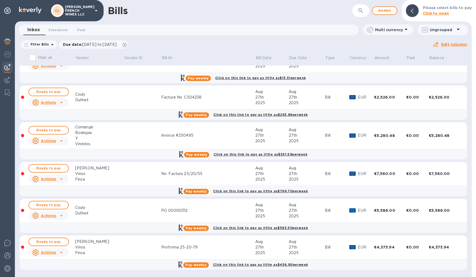
scroll to position [271, 0]
click at [81, 134] on div "Bodegas" at bounding box center [99, 133] width 49 height 6
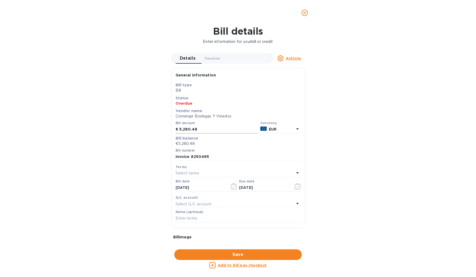
scroll to position [0, 0]
click at [207, 129] on input "5,280.48" at bounding box center [218, 129] width 79 height 8
type input "5,174.87"
click at [221, 157] on input "Invoice #250495" at bounding box center [238, 157] width 125 height 8
type input "Invoice #250495 minus 2% for samples"
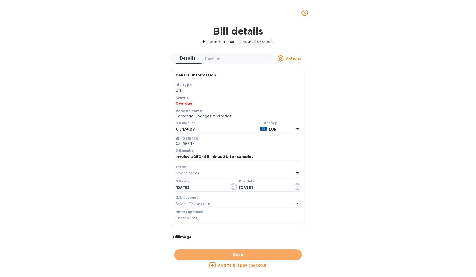
click at [233, 251] on span "Save" at bounding box center [238, 254] width 119 height 6
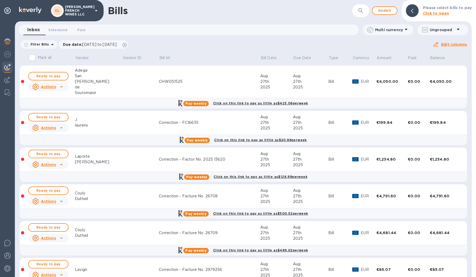
click at [203, 84] on div "CHW051525" at bounding box center [210, 82] width 102 height 6
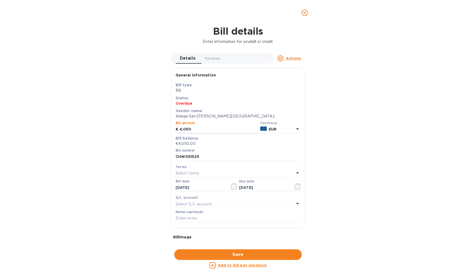
drag, startPoint x: 203, startPoint y: 129, endPoint x: 161, endPoint y: 123, distance: 41.7
click at [161, 123] on div "Bill details Enter information for your bill or credit Details 0 Timeline 0 Act…" at bounding box center [238, 151] width 476 height 251
type input "3,969"
click at [249, 252] on span "Save" at bounding box center [238, 254] width 119 height 6
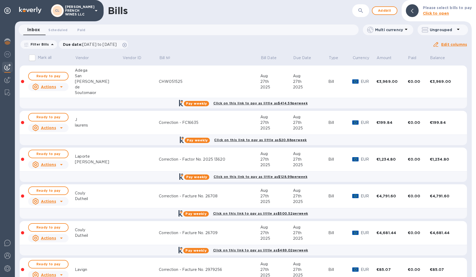
click at [34, 57] on input "Mark all" at bounding box center [32, 57] width 11 height 11
checkbox input "true"
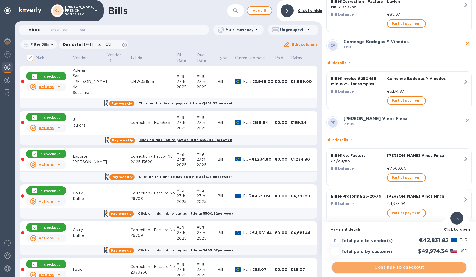
click at [392, 269] on span "Continue to checkout" at bounding box center [399, 267] width 126 height 6
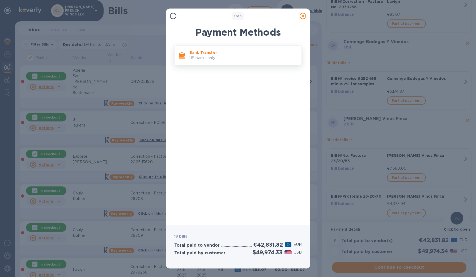
click at [221, 51] on p "Bank Transfer" at bounding box center [244, 52] width 108 height 5
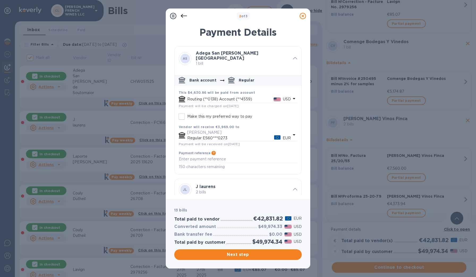
click at [182, 115] on input "Make this my preferred way to pay" at bounding box center [181, 116] width 11 height 11
checkbox input "true"
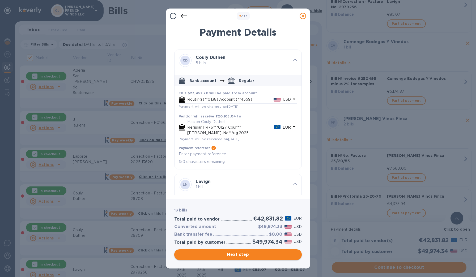
scroll to position [366, 0]
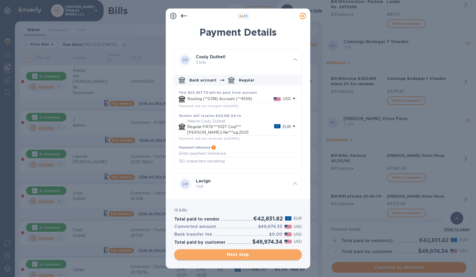
click at [231, 253] on span "Next step" at bounding box center [238, 254] width 119 height 6
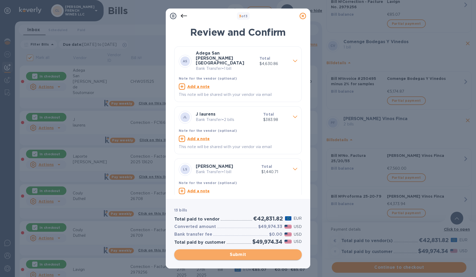
click at [231, 253] on span "Submit" at bounding box center [238, 254] width 119 height 6
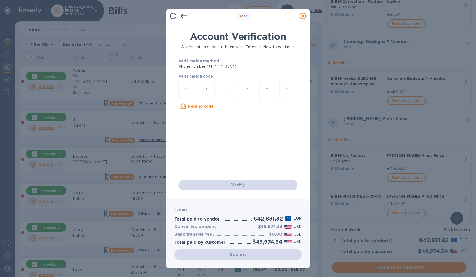
click at [185, 86] on input "number" at bounding box center [186, 90] width 7 height 10
type input "6"
type input "1"
type input "4"
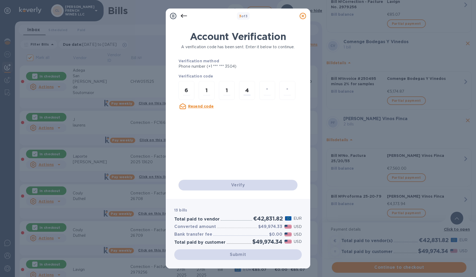
type input "0"
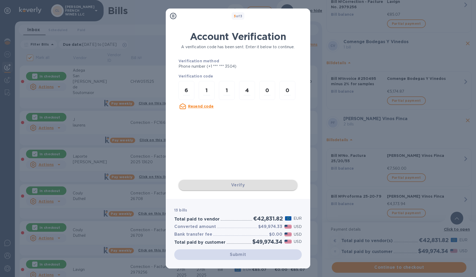
click at [244, 188] on div "Verify" at bounding box center [238, 184] width 123 height 15
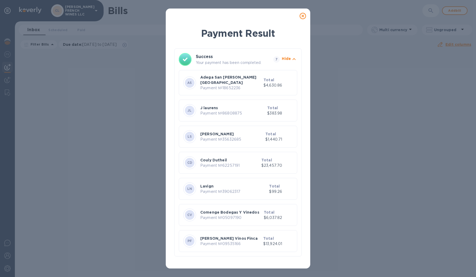
scroll to position [0, 0]
click at [303, 14] on icon at bounding box center [303, 16] width 6 height 6
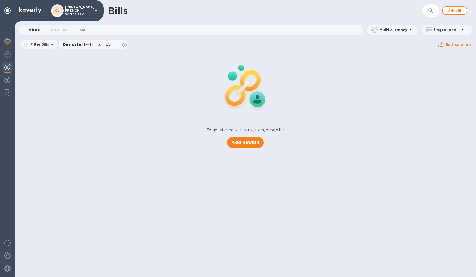
click at [83, 28] on span "Paid 0" at bounding box center [81, 30] width 8 height 6
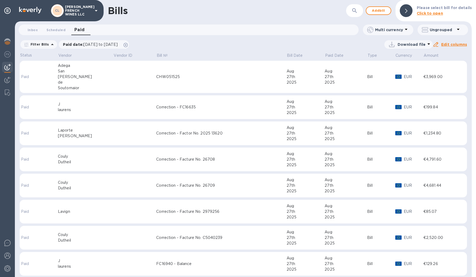
click at [114, 83] on td at bounding box center [135, 77] width 43 height 32
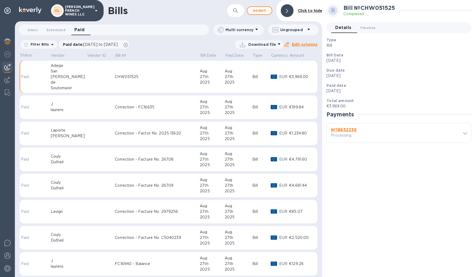
click at [462, 132] on div at bounding box center [461, 132] width 11 height 5
click at [464, 132] on icon at bounding box center [465, 133] width 4 height 2
click at [155, 108] on div "Correction - FC16635" at bounding box center [157, 107] width 85 height 6
click at [356, 130] on b "№ 86808875" at bounding box center [344, 129] width 27 height 5
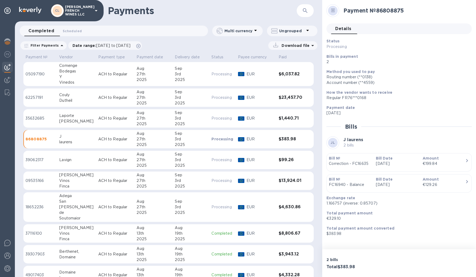
click at [267, 13] on h1 "Payments" at bounding box center [190, 10] width 165 height 11
click at [236, 7] on h1 "Payments" at bounding box center [190, 10] width 165 height 11
click at [237, 4] on div "Payments ​" at bounding box center [169, 10] width 308 height 21
